Goal: Communication & Community: Connect with others

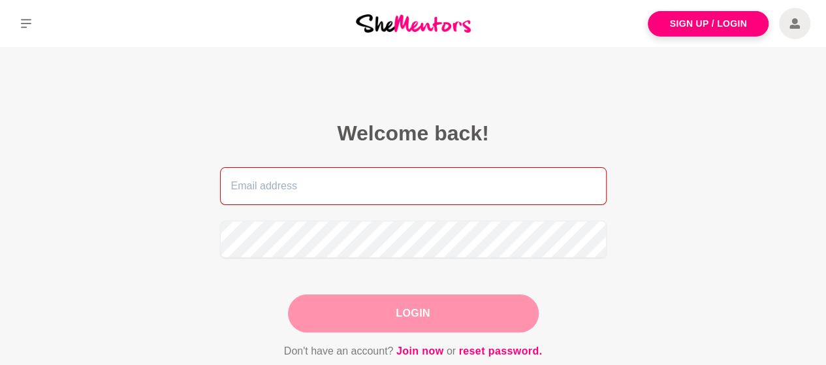
type input "[DOMAIN_NAME][EMAIL_ADDRESS][DOMAIN_NAME]"
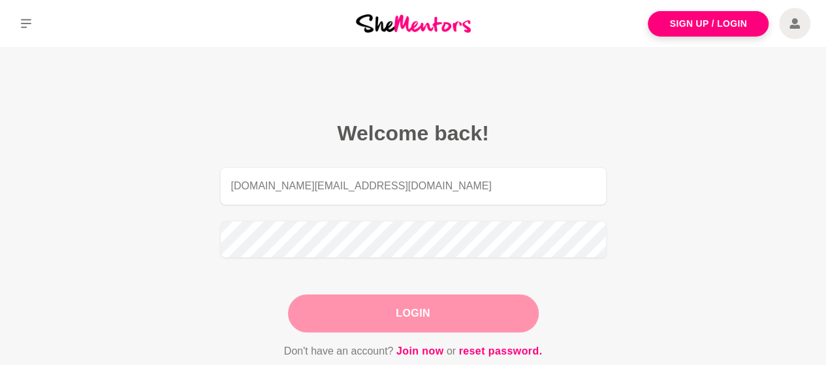
click at [397, 322] on div "Login" at bounding box center [413, 314] width 251 height 38
click at [402, 314] on button "Login" at bounding box center [413, 314] width 251 height 38
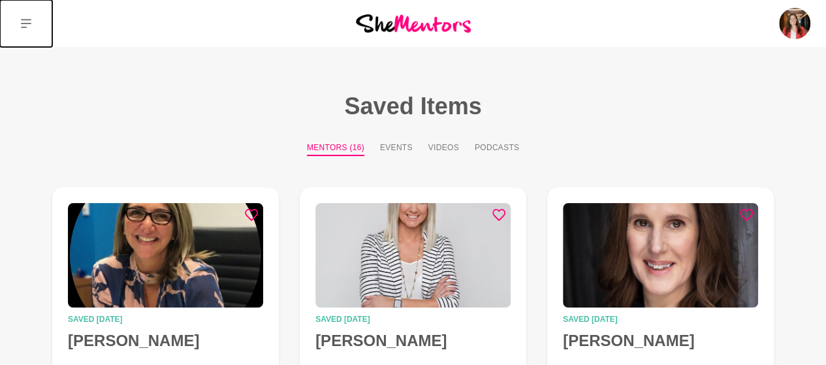
click at [23, 16] on button at bounding box center [26, 23] width 52 height 47
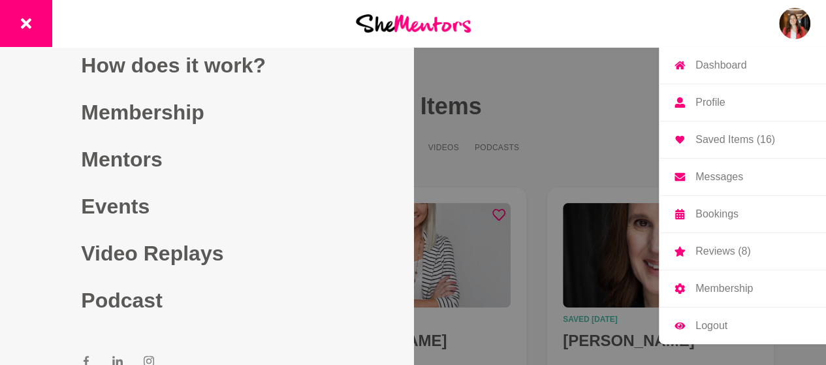
click at [793, 27] on img at bounding box center [794, 23] width 31 height 31
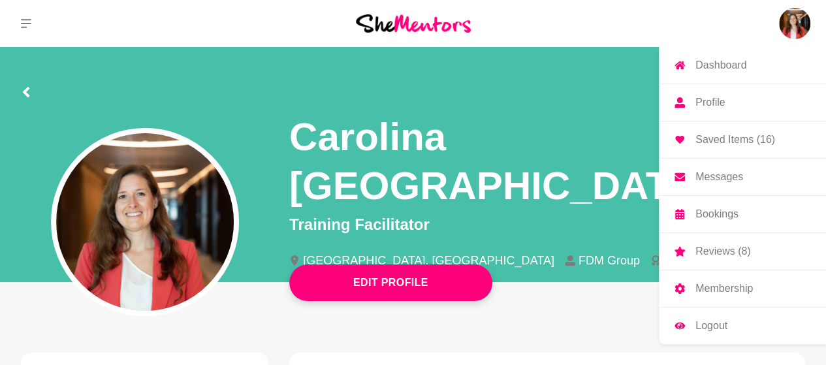
click at [704, 174] on p "Messages" at bounding box center [720, 177] width 48 height 10
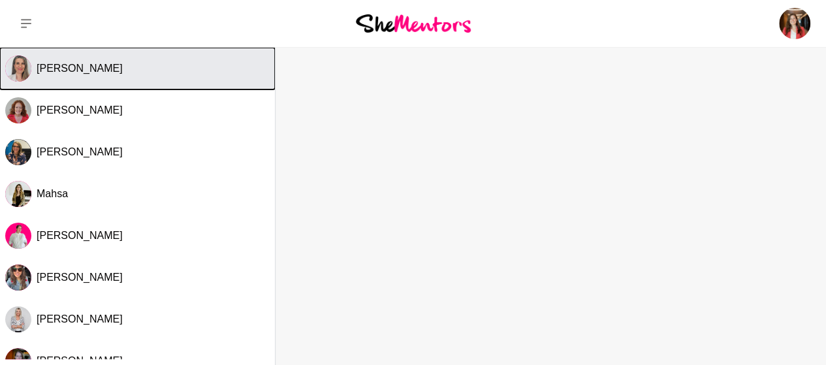
click at [112, 69] on span "[PERSON_NAME]" at bounding box center [80, 68] width 86 height 11
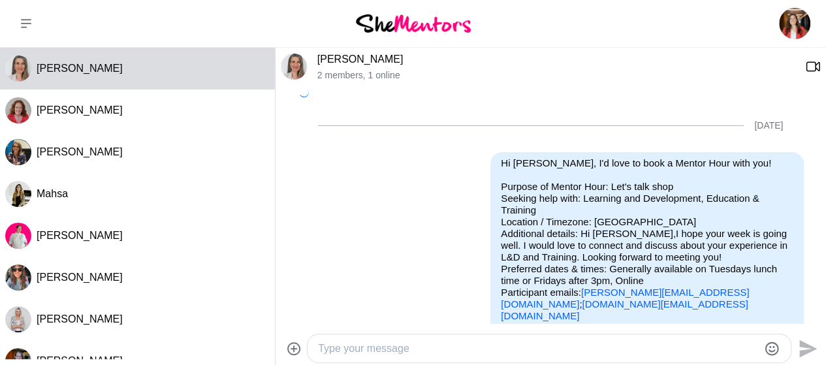
scroll to position [413, 0]
